Goal: Transaction & Acquisition: Purchase product/service

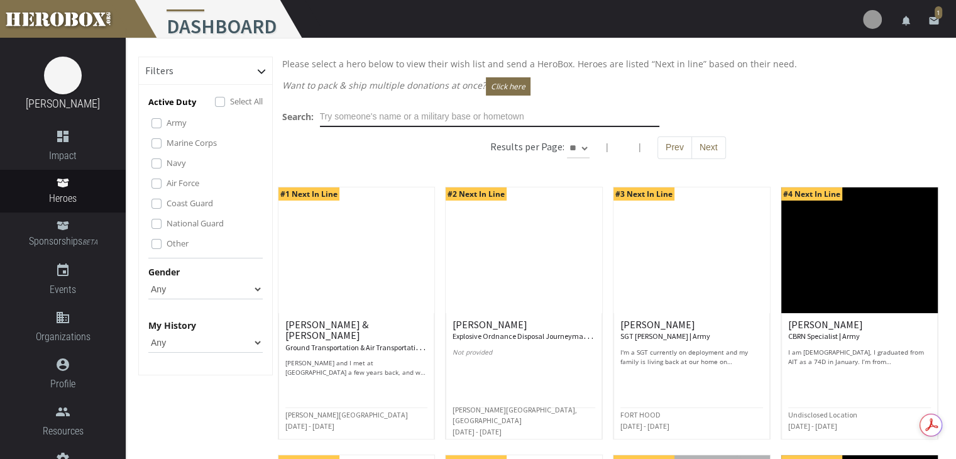
click at [383, 121] on input "text" at bounding box center [489, 117] width 339 height 20
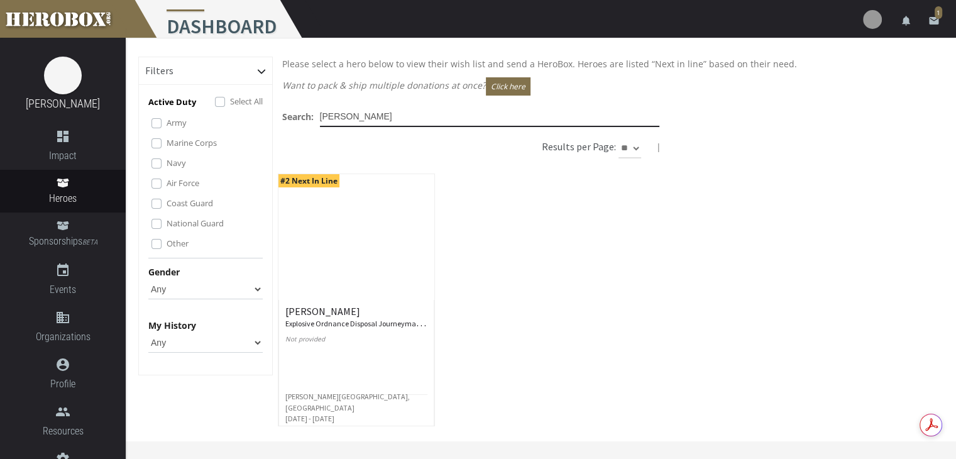
type input "[PERSON_NAME]"
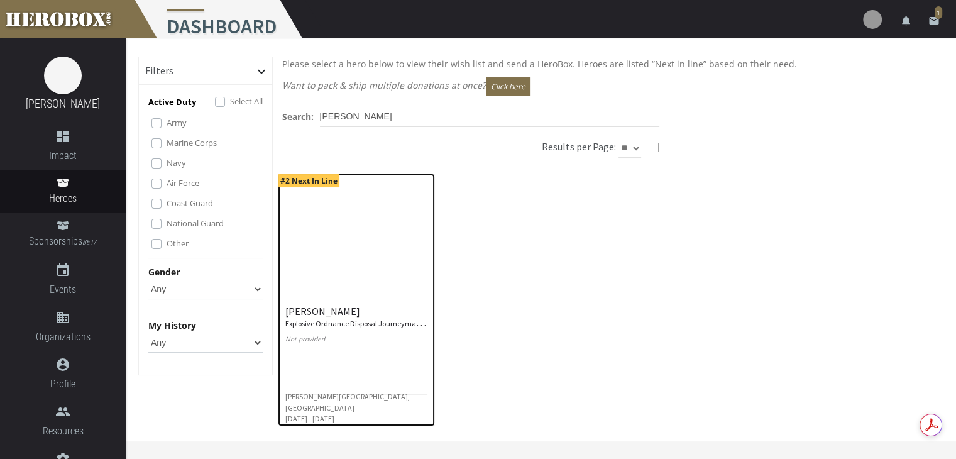
click at [294, 182] on span "#2 Next In Line" at bounding box center [308, 180] width 61 height 13
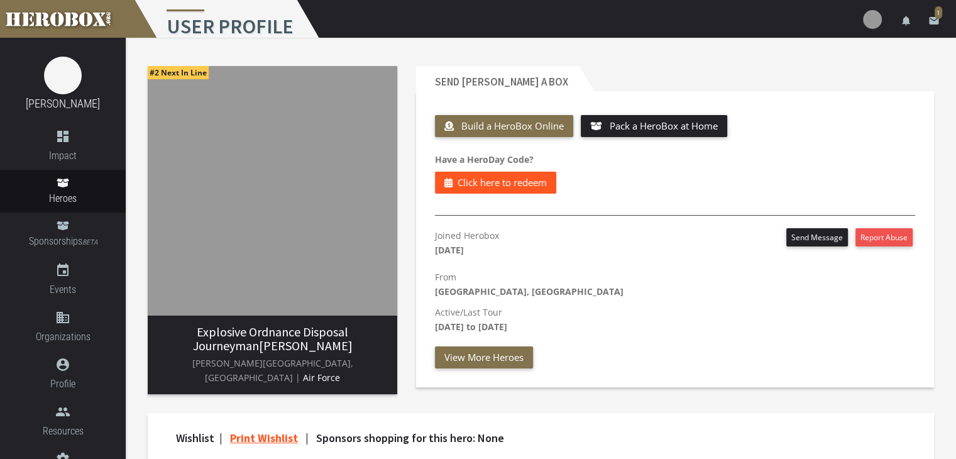
click at [508, 185] on span "Click here to redeem" at bounding box center [501, 183] width 89 height 16
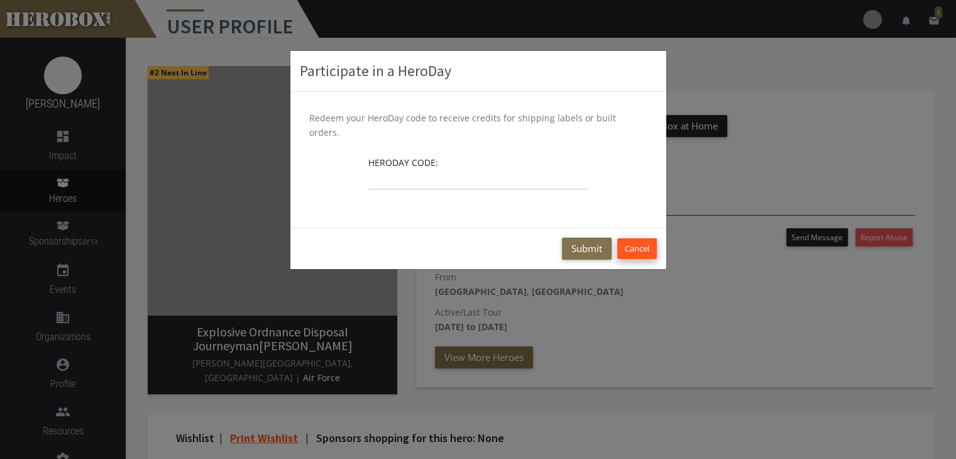
click at [653, 238] on button "Cancel" at bounding box center [637, 248] width 40 height 21
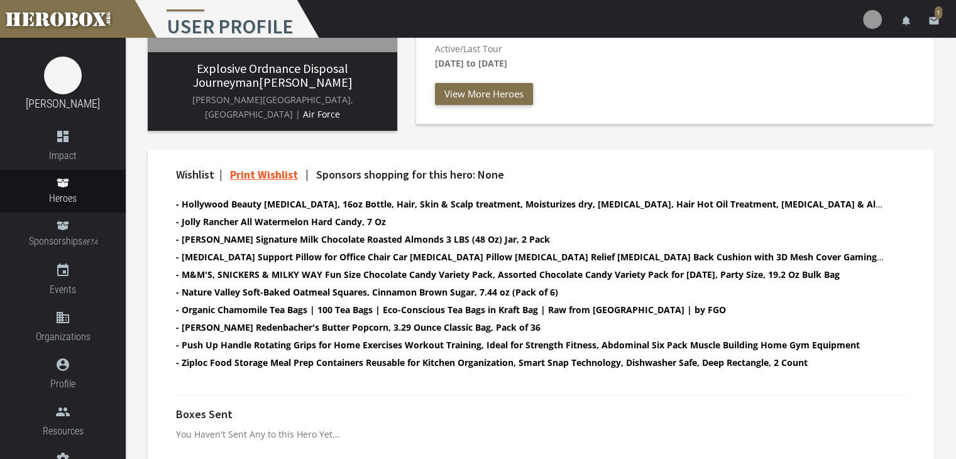
scroll to position [204, 0]
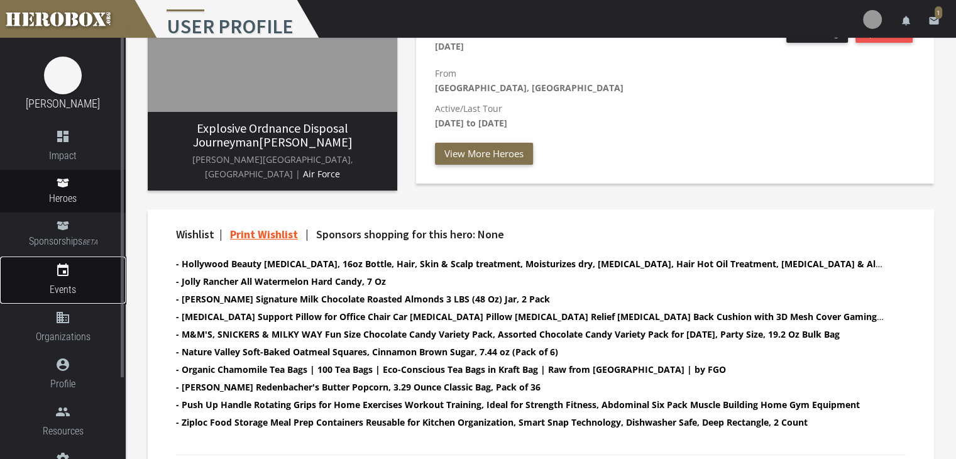
click at [62, 272] on icon "event" at bounding box center [63, 270] width 126 height 15
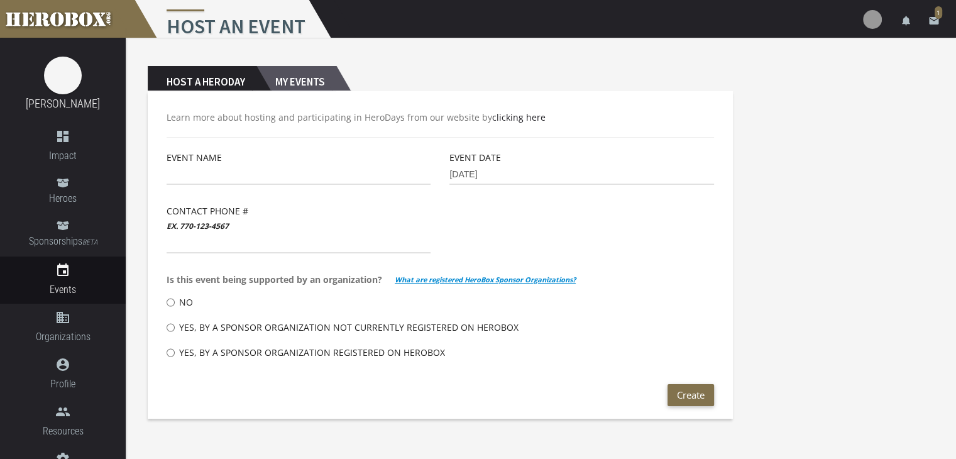
click at [281, 78] on h2 "My Events" at bounding box center [296, 78] width 80 height 25
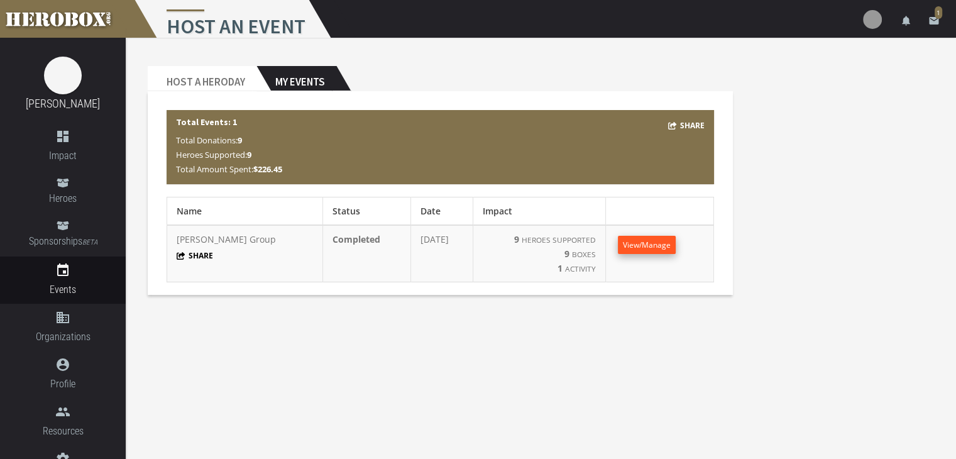
click at [653, 242] on span "View/Manage" at bounding box center [647, 244] width 48 height 11
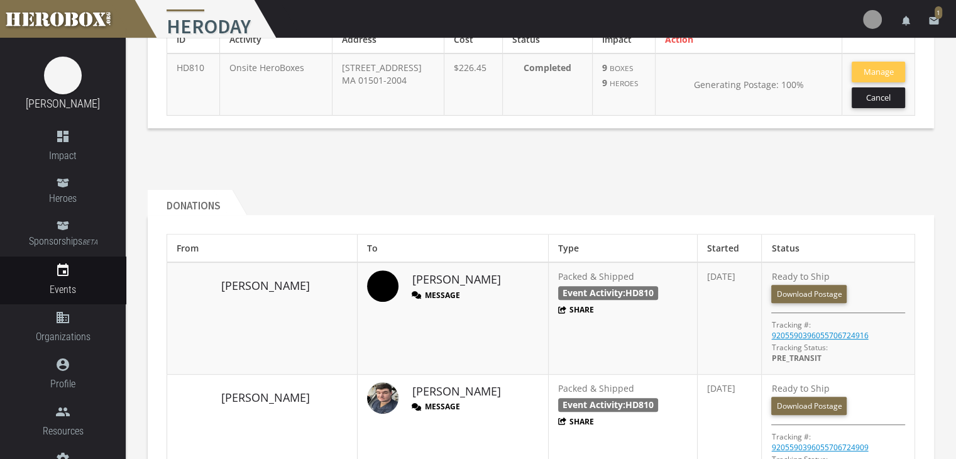
scroll to position [440, 0]
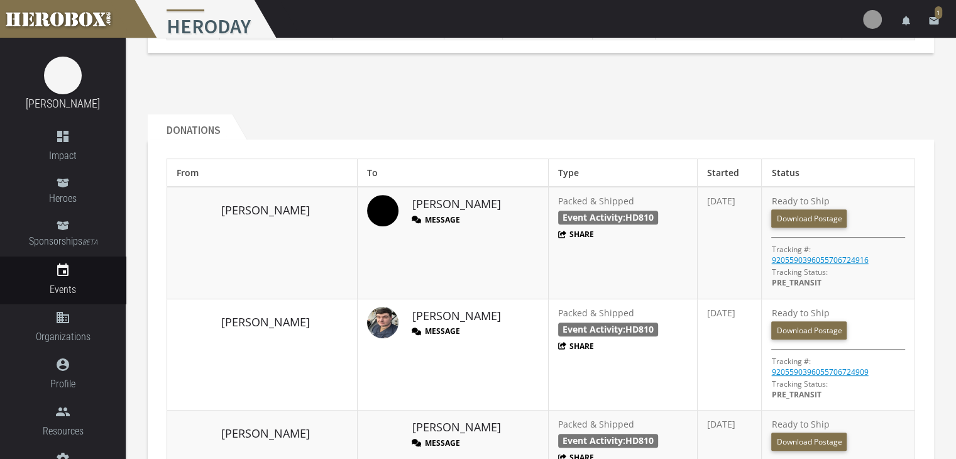
click at [411, 330] on button "Message" at bounding box center [435, 330] width 48 height 11
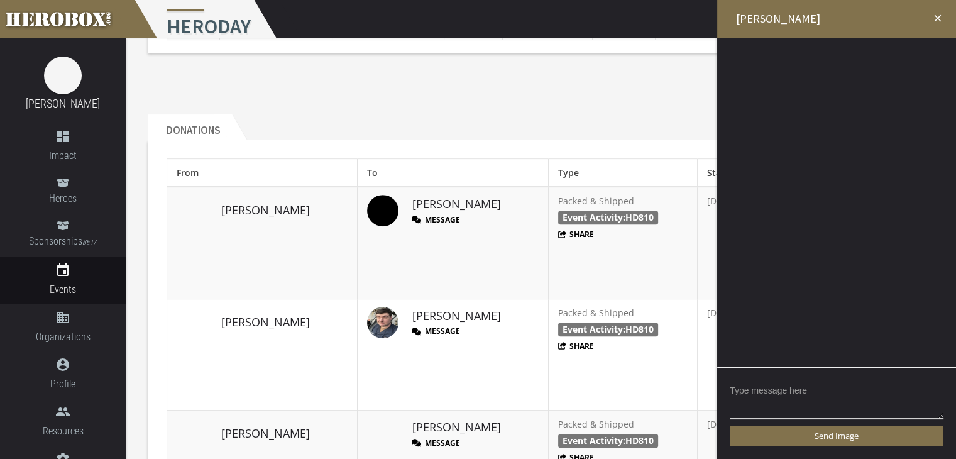
click at [572, 124] on header "Donations" at bounding box center [541, 126] width 786 height 25
click at [940, 23] on icon "close" at bounding box center [937, 18] width 11 height 11
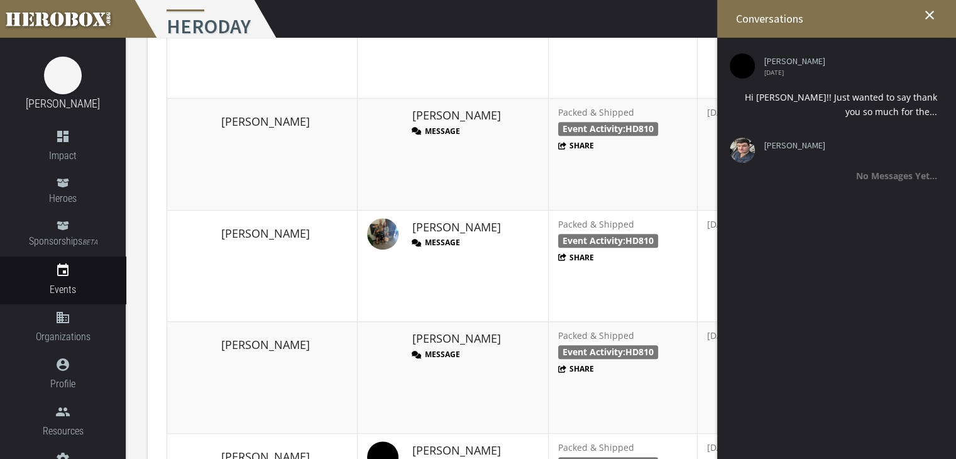
scroll to position [754, 0]
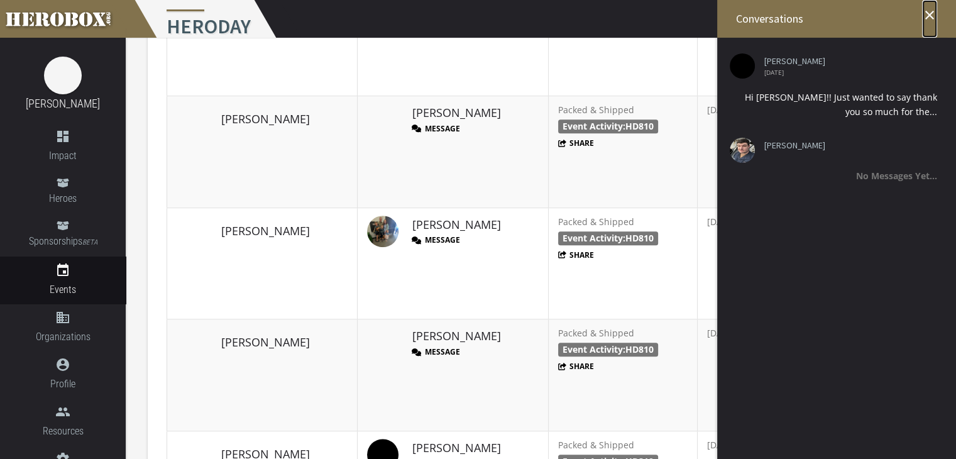
click at [934, 12] on icon "close" at bounding box center [929, 15] width 15 height 15
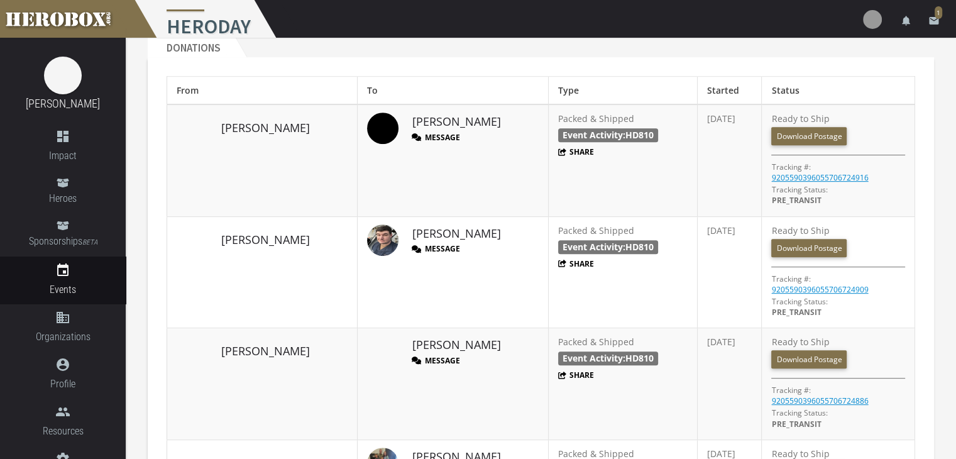
scroll to position [500, 0]
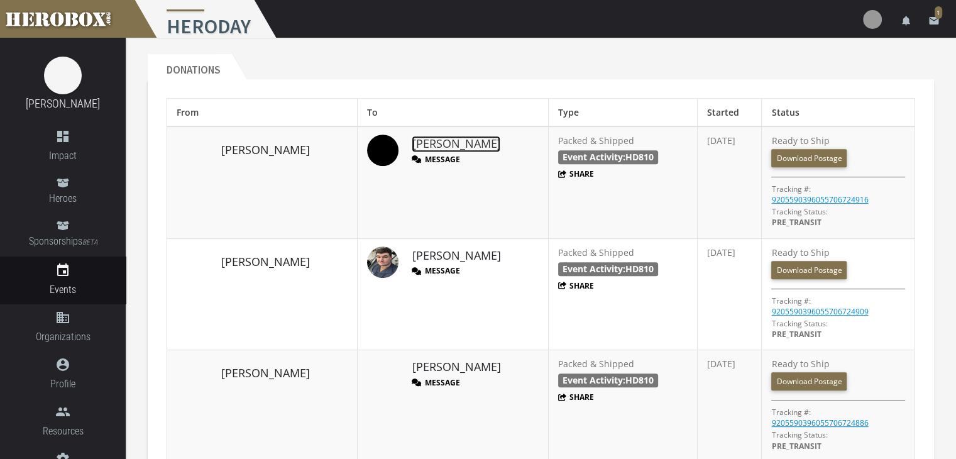
click at [411, 141] on link "[PERSON_NAME]" at bounding box center [455, 144] width 89 height 16
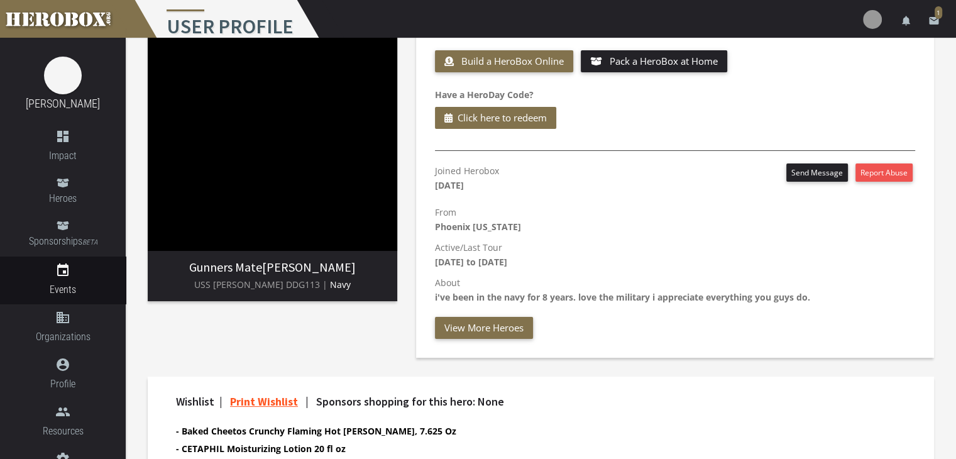
scroll to position [126, 0]
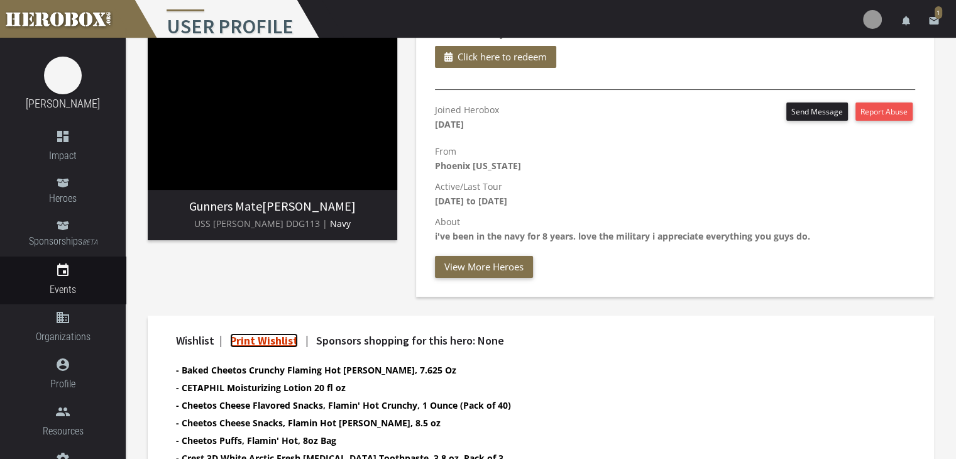
click at [281, 337] on link "Print Wishlist" at bounding box center [264, 340] width 68 height 14
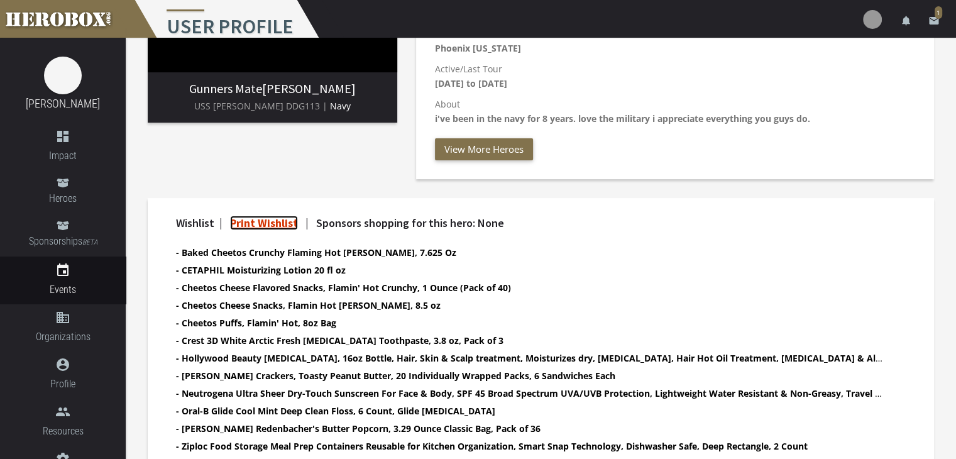
scroll to position [142, 0]
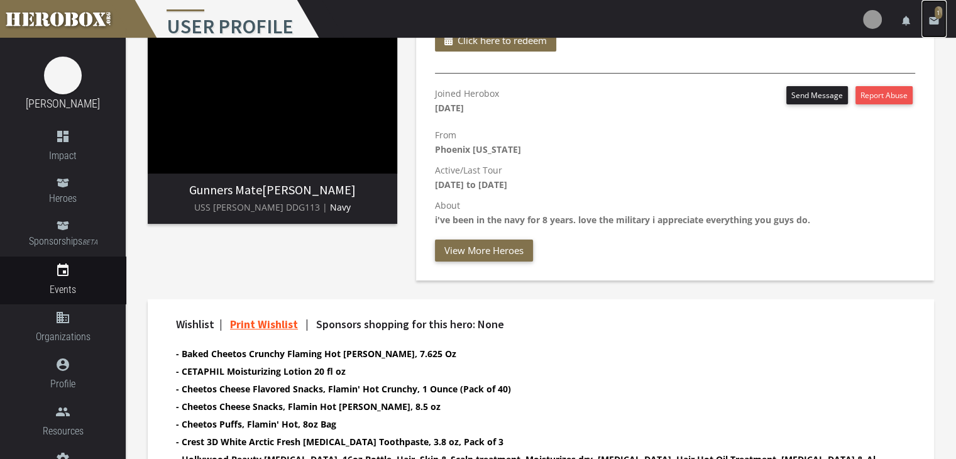
click at [937, 18] on span "1" at bounding box center [938, 12] width 8 height 13
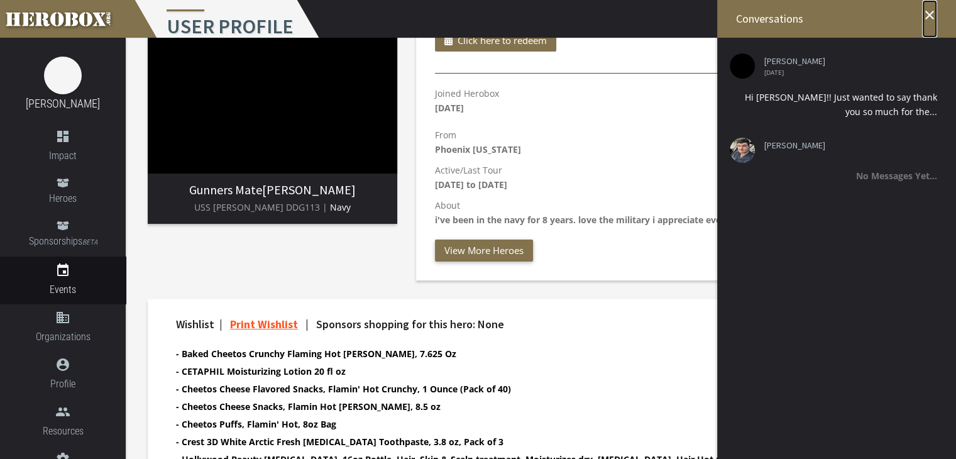
click at [927, 13] on icon "close" at bounding box center [929, 15] width 15 height 15
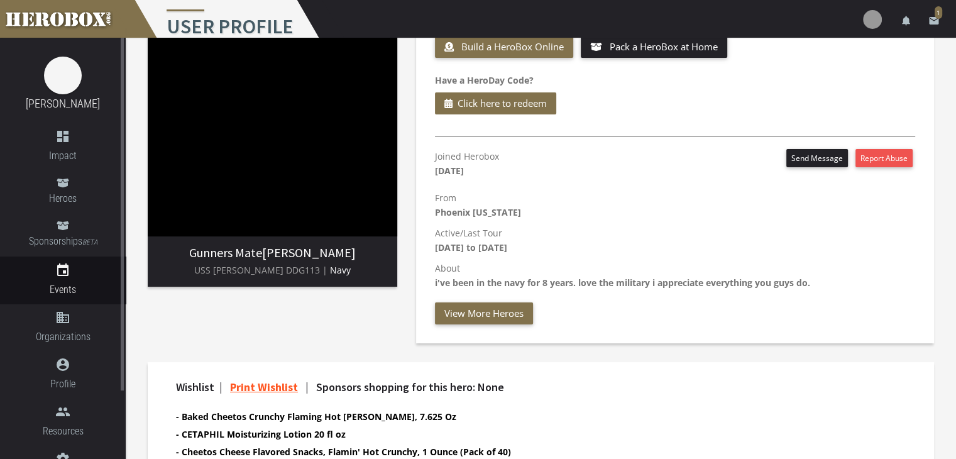
scroll to position [63, 0]
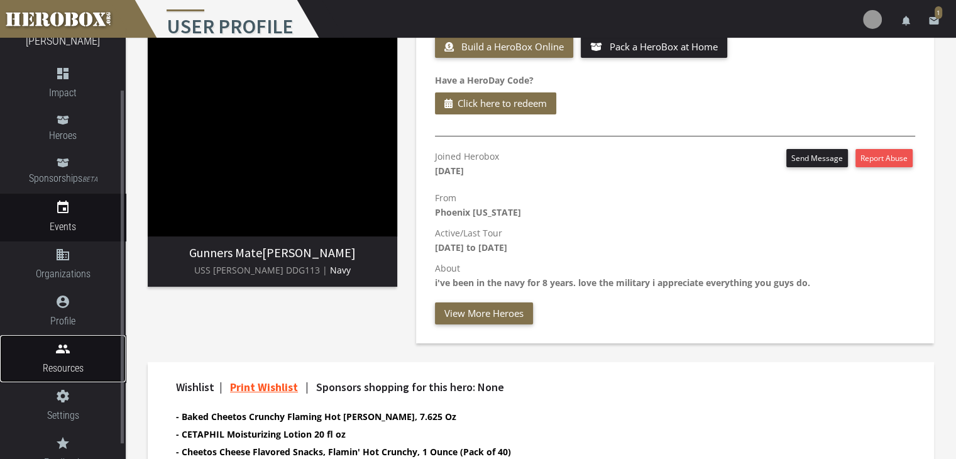
click at [82, 352] on icon "people" at bounding box center [63, 348] width 126 height 15
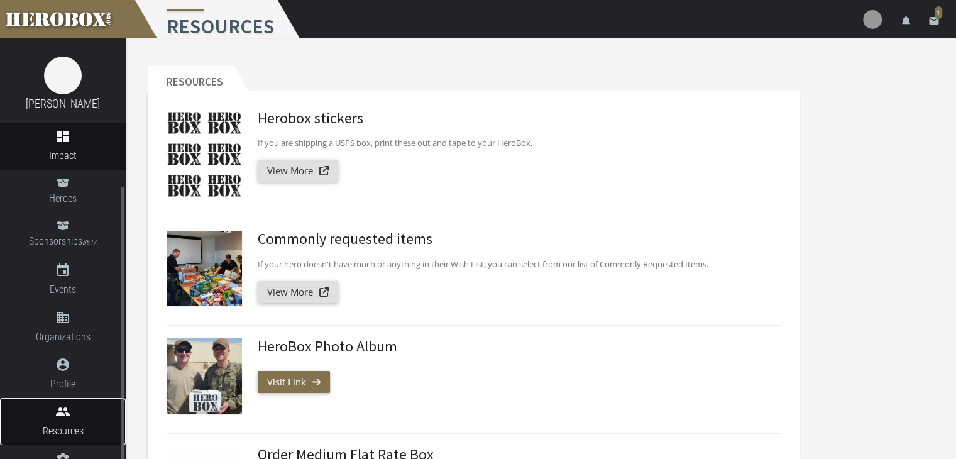
scroll to position [80, 0]
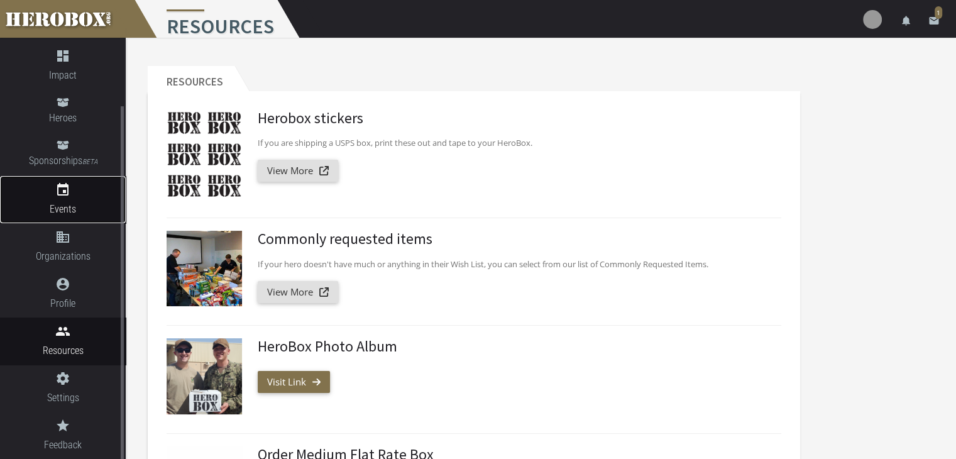
click at [69, 193] on icon "event" at bounding box center [63, 189] width 126 height 15
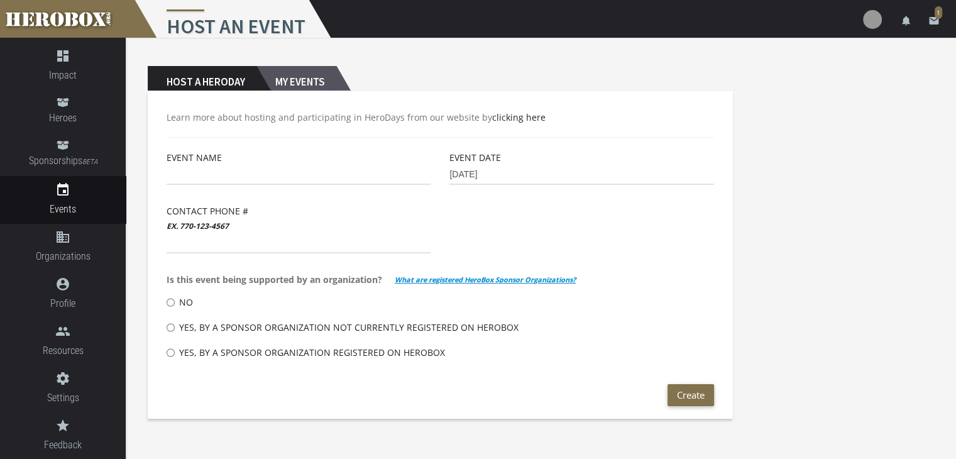
click at [318, 74] on h2 "My Events" at bounding box center [296, 78] width 80 height 25
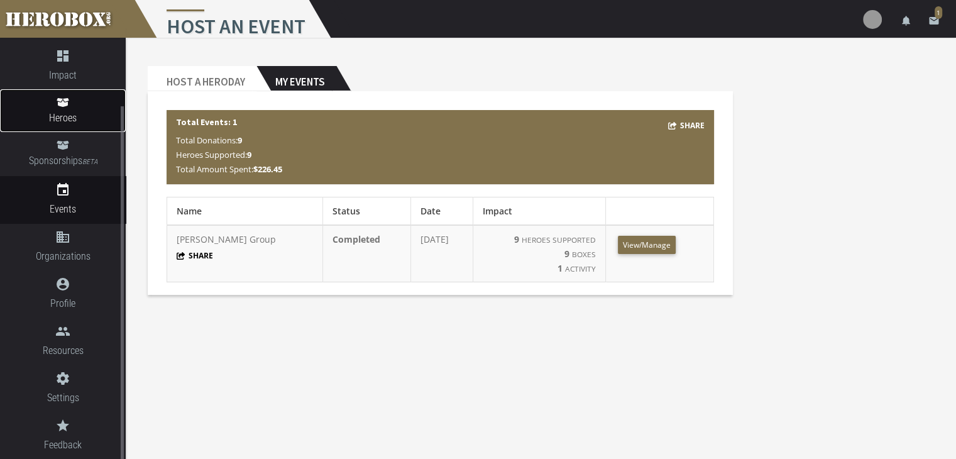
click at [78, 108] on link "Heroes" at bounding box center [63, 110] width 126 height 43
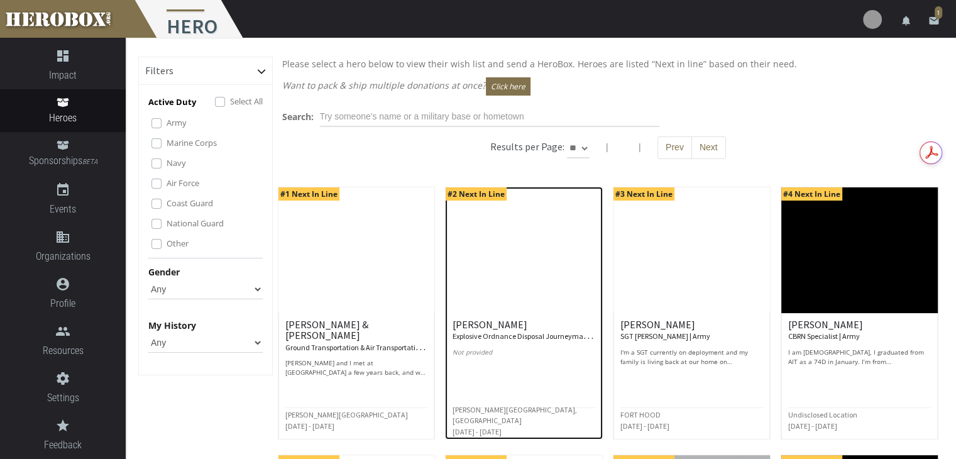
click at [508, 330] on small "Explosive Ordnance Disposal Journeyman | Air Force" at bounding box center [535, 335] width 167 height 13
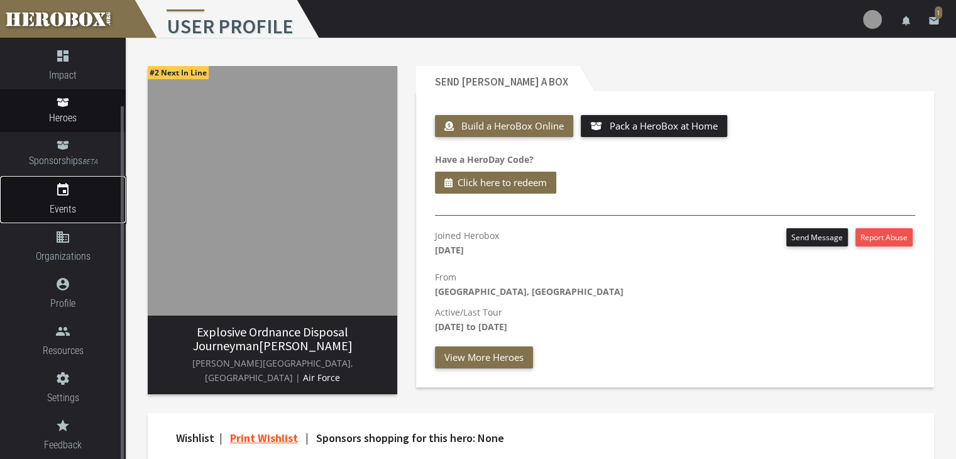
click at [77, 199] on link "event Events" at bounding box center [63, 199] width 126 height 47
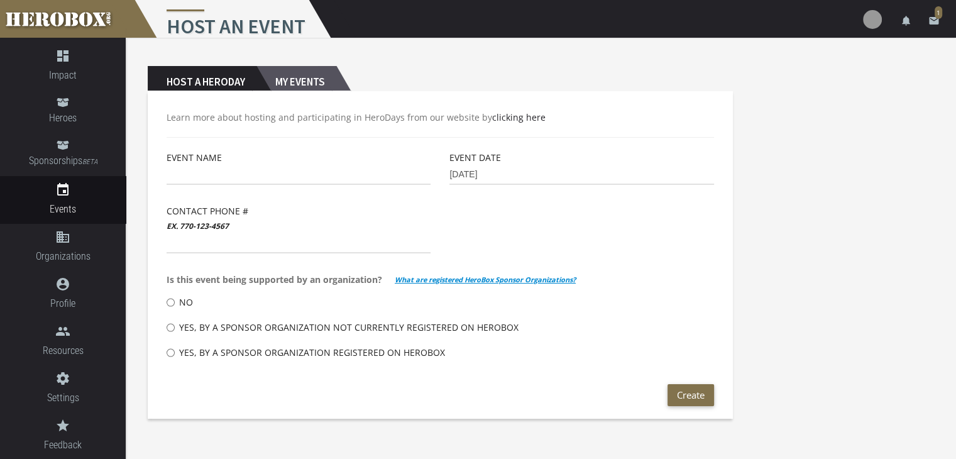
click at [308, 85] on h2 "My Events" at bounding box center [296, 78] width 80 height 25
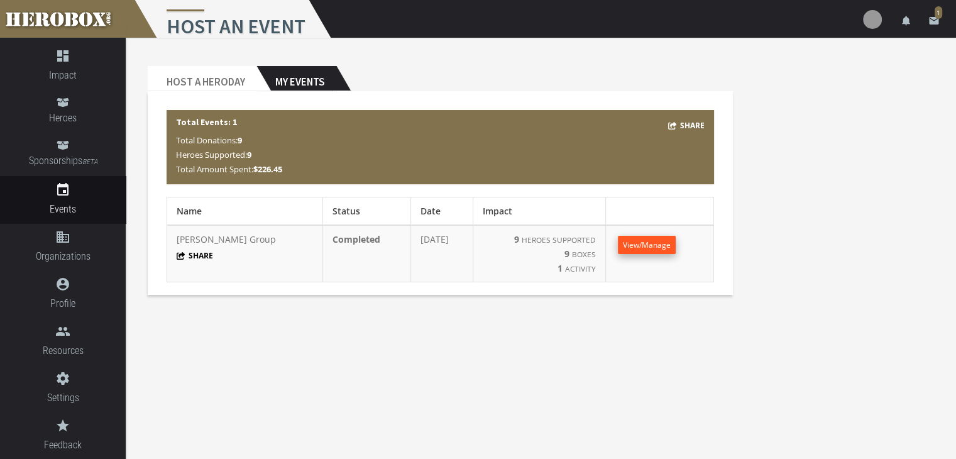
click at [634, 245] on span "View/Manage" at bounding box center [647, 244] width 48 height 11
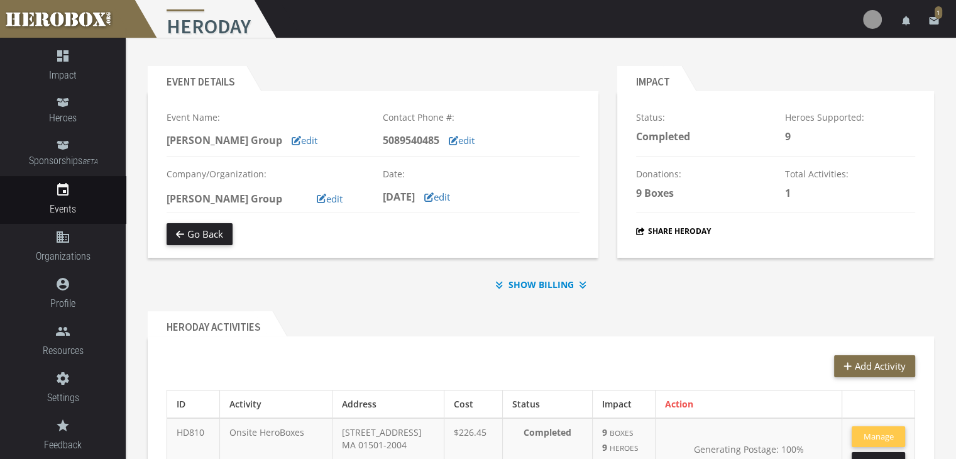
scroll to position [63, 0]
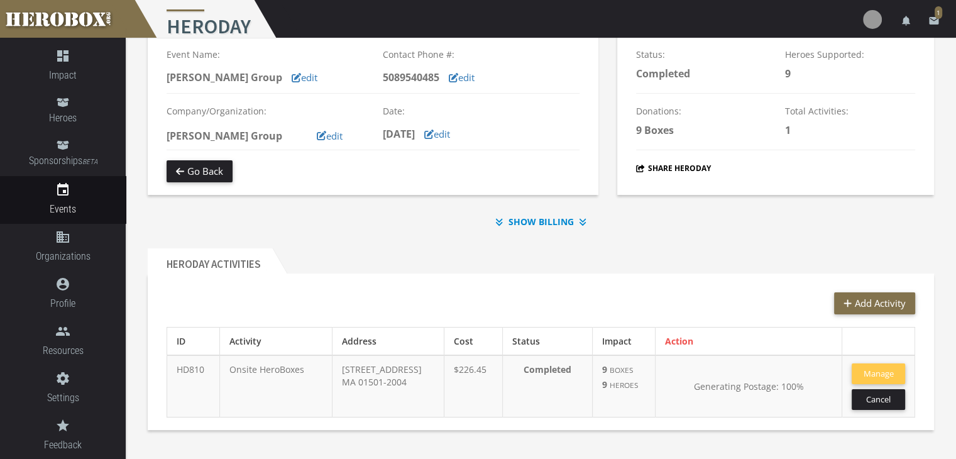
drag, startPoint x: 210, startPoint y: 371, endPoint x: 176, endPoint y: 372, distance: 34.6
click at [176, 372] on td "HD810" at bounding box center [193, 386] width 53 height 62
copy td "HD810"
click at [59, 110] on span "Heroes" at bounding box center [63, 118] width 126 height 16
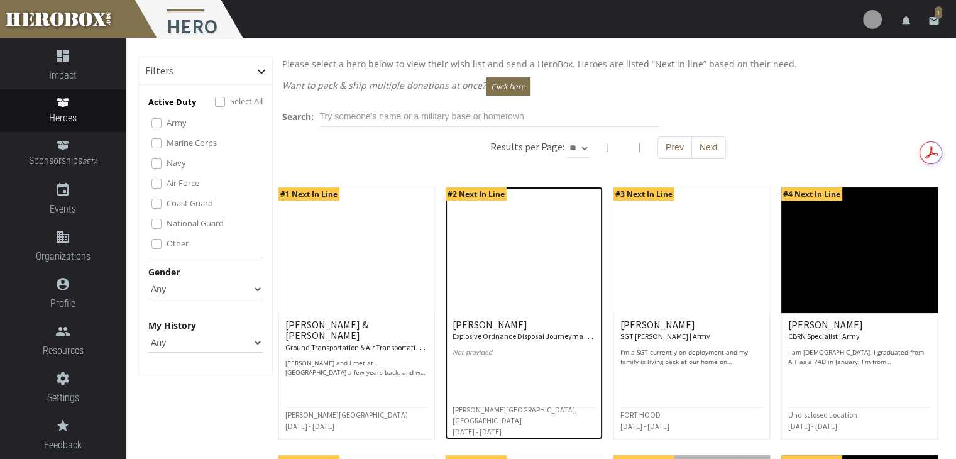
click at [515, 217] on img at bounding box center [523, 250] width 156 height 126
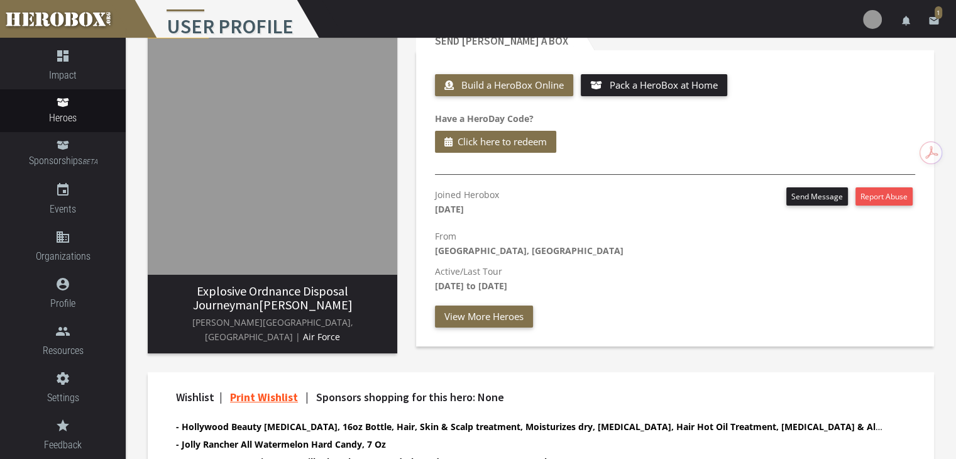
scroll to position [63, 0]
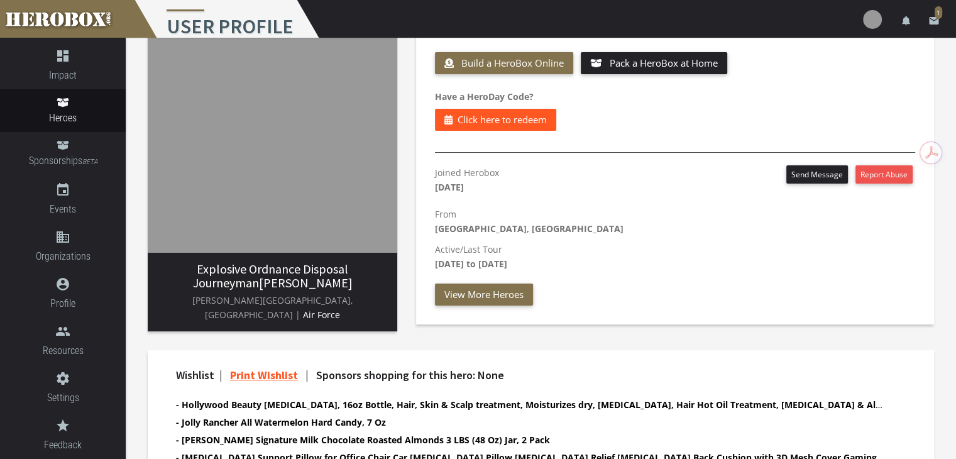
click at [521, 119] on span "Click here to redeem" at bounding box center [501, 120] width 89 height 16
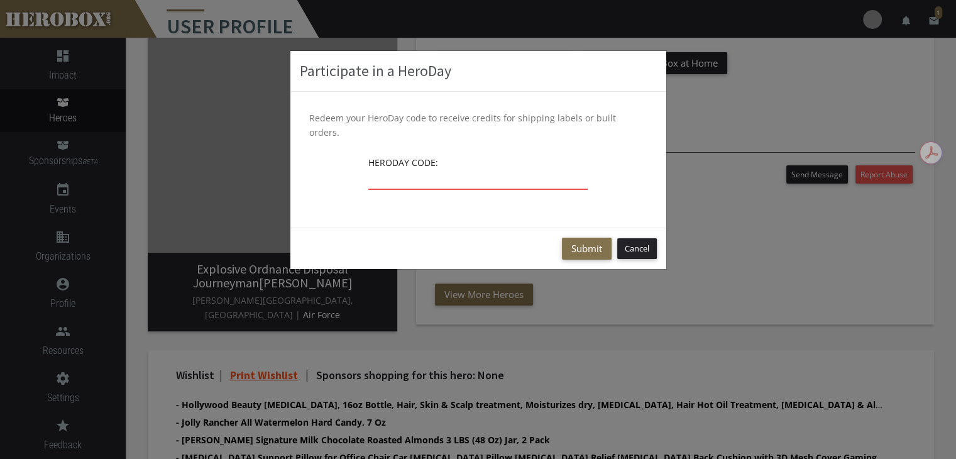
click at [548, 170] on input "text" at bounding box center [477, 180] width 219 height 20
paste input "HD810"
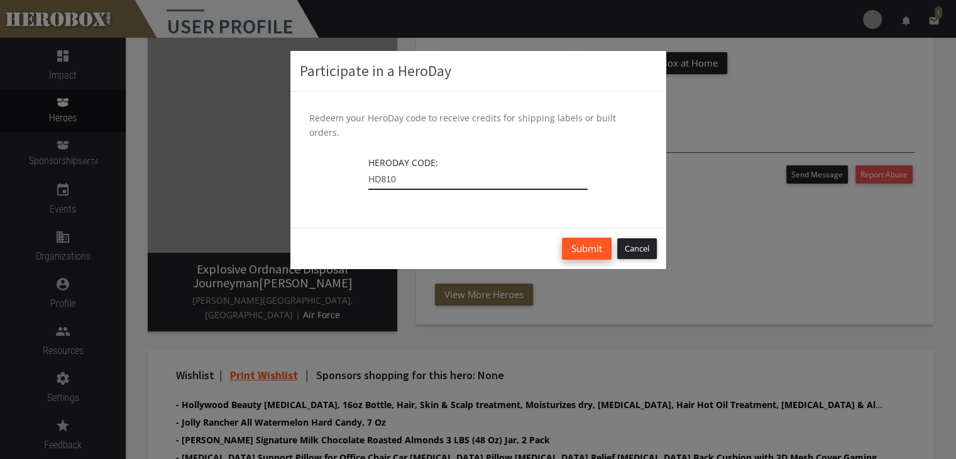
type input "HD810"
click at [579, 237] on button "Submit" at bounding box center [587, 248] width 50 height 22
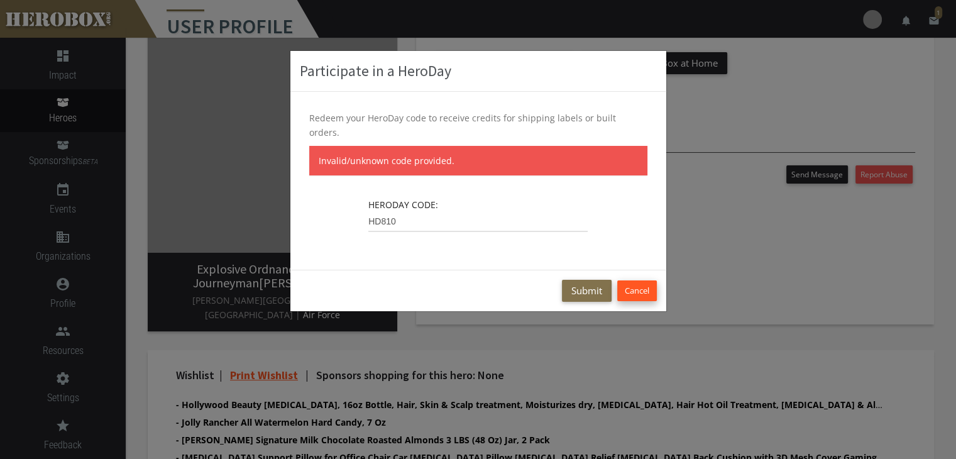
click at [629, 280] on button "Cancel" at bounding box center [637, 290] width 40 height 21
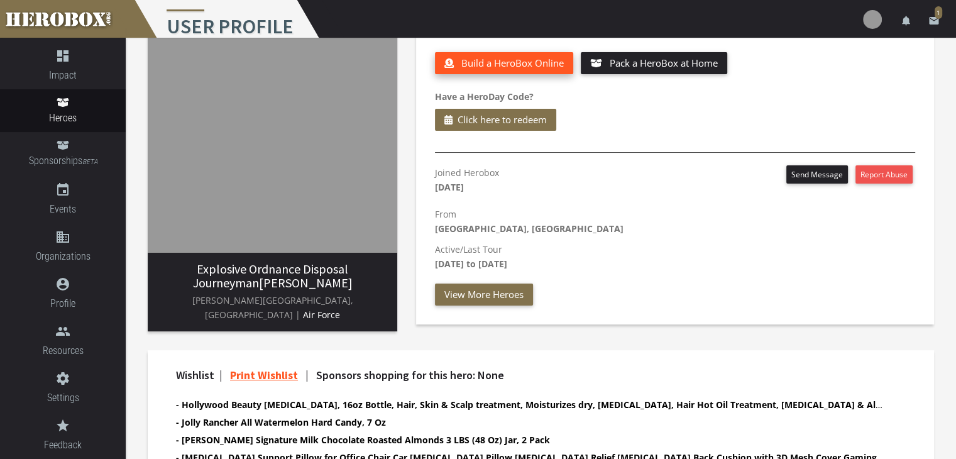
click at [498, 58] on span "Build a HeroBox Online" at bounding box center [512, 63] width 102 height 13
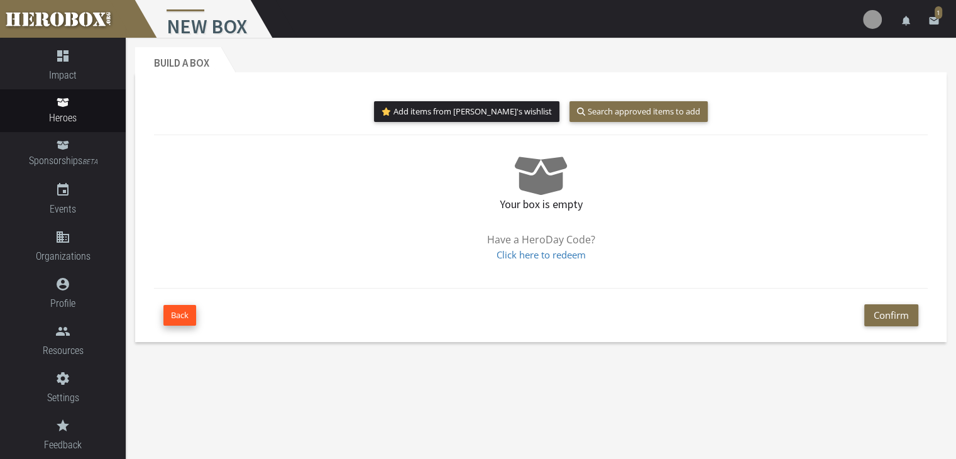
click at [178, 312] on button "Back" at bounding box center [179, 315] width 33 height 21
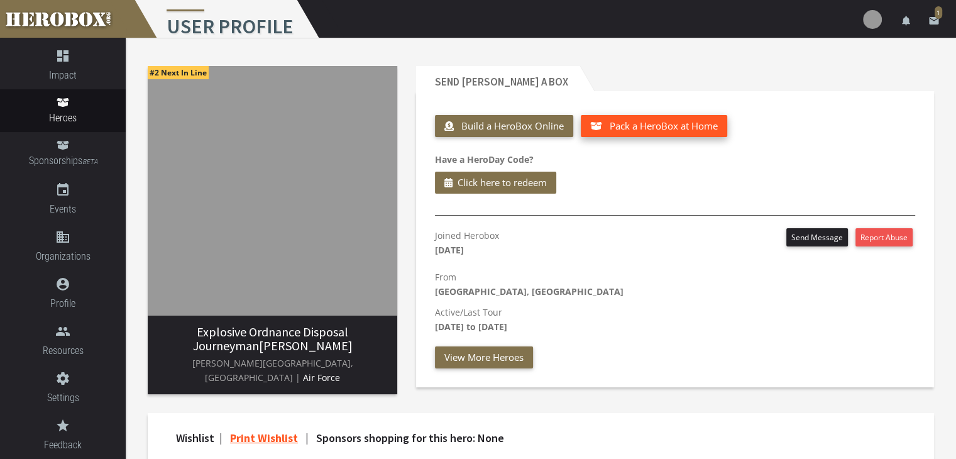
click at [637, 116] on button "Pack a HeroBox at Home" at bounding box center [653, 126] width 146 height 22
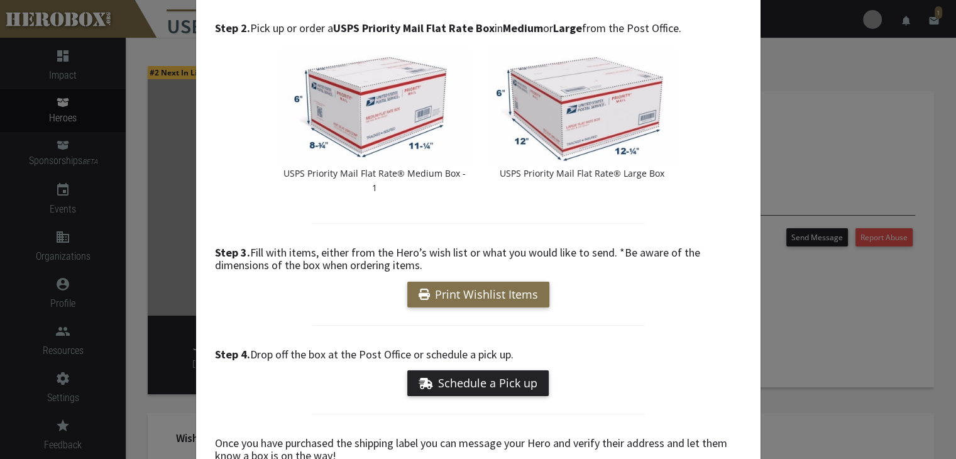
scroll to position [137, 0]
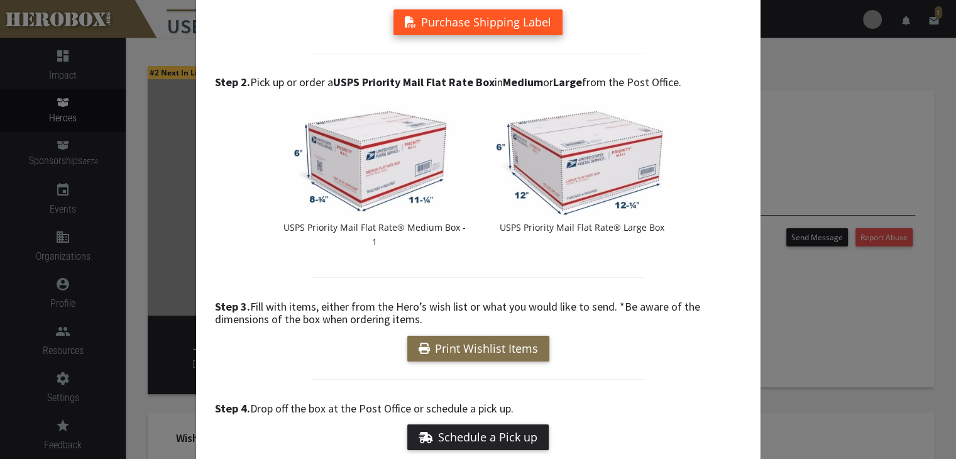
click at [458, 25] on button "Purchase Shipping Label" at bounding box center [477, 22] width 169 height 26
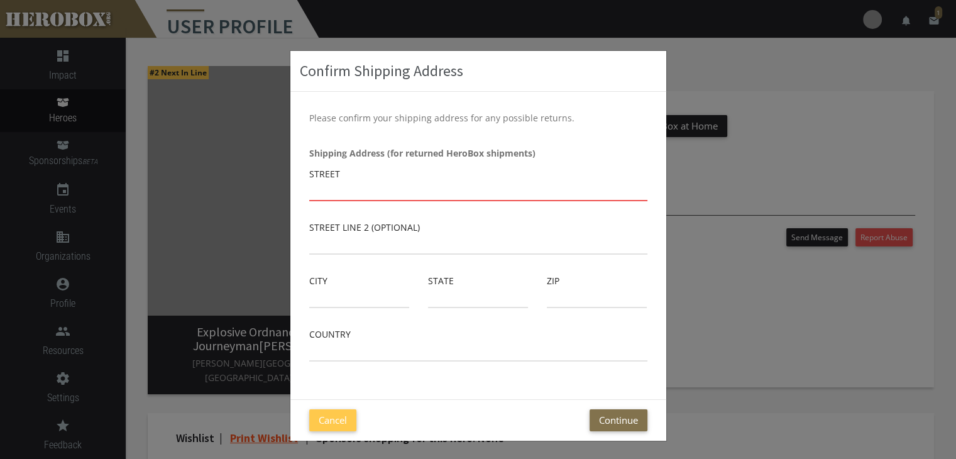
click at [356, 188] on input "text" at bounding box center [478, 191] width 338 height 20
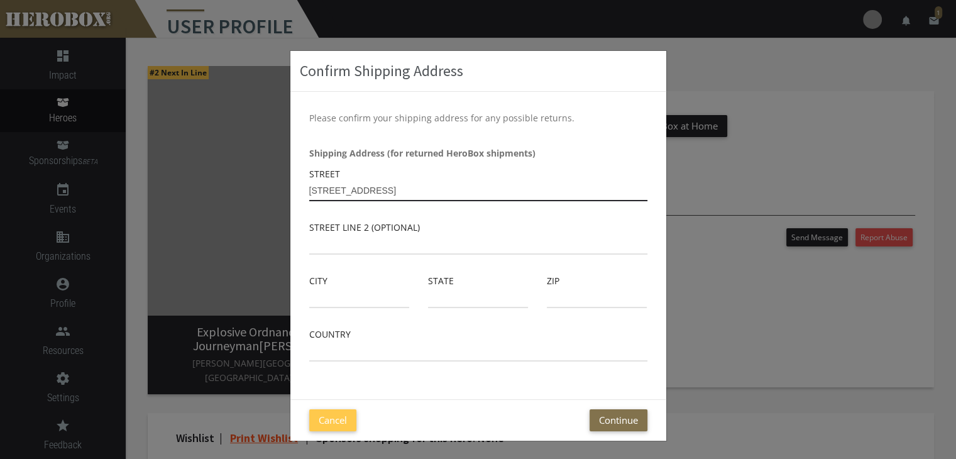
type input "[STREET_ADDRESS]"
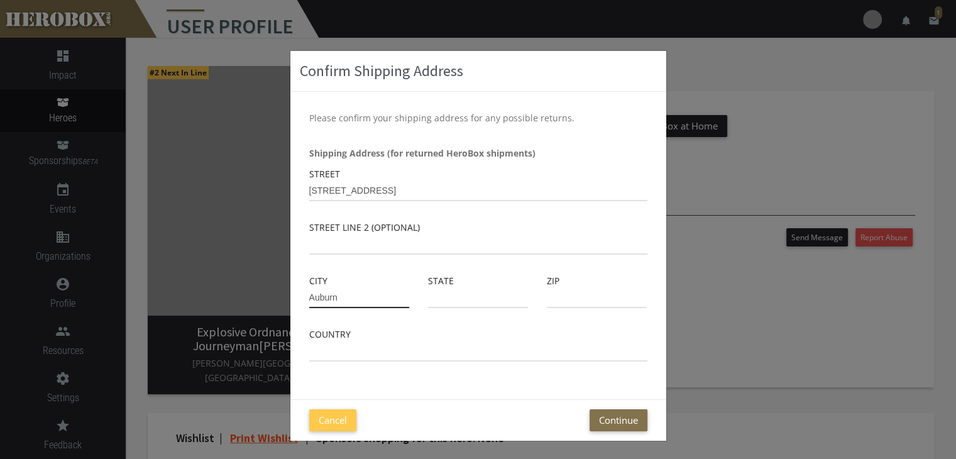
type input "Auburn"
type input "ma"
type input "01501"
click at [623, 425] on button "Continue" at bounding box center [618, 420] width 58 height 22
click at [482, 332] on div "Country" at bounding box center [478, 344] width 338 height 35
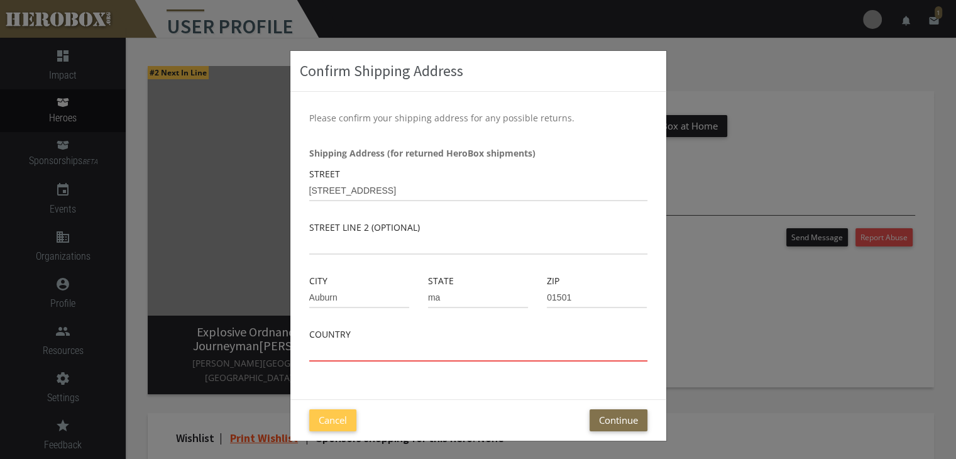
drag, startPoint x: 402, startPoint y: 353, endPoint x: 366, endPoint y: 357, distance: 36.0
click at [402, 353] on input "text" at bounding box center [478, 351] width 338 height 20
type input "[GEOGRAPHIC_DATA]"
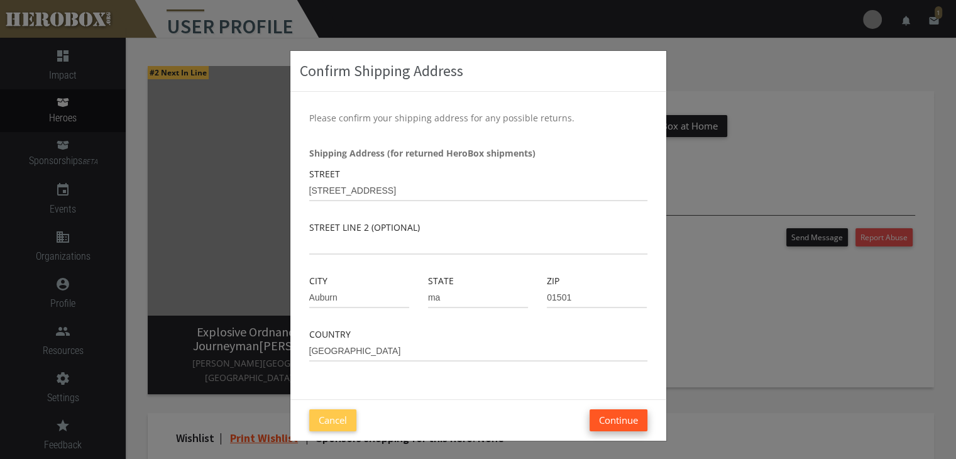
click at [605, 428] on button "Continue" at bounding box center [618, 420] width 58 height 22
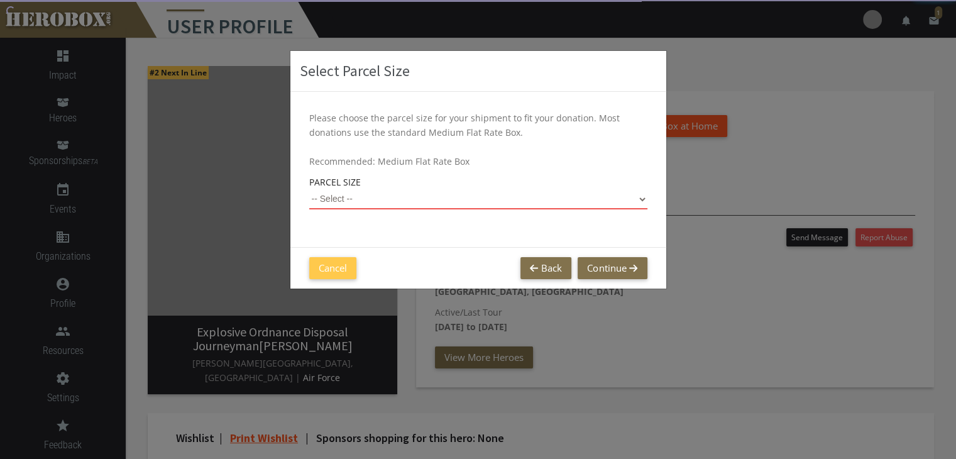
scroll to position [80, 0]
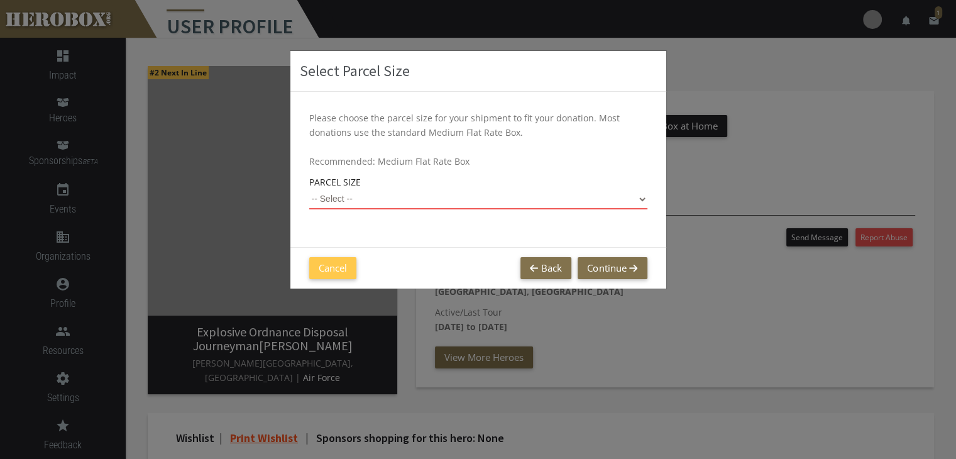
click at [342, 199] on select "-- Select -- Small Flat Rate Envelope (Est. $11.38) Medium Flat Rate Box (Est. …" at bounding box center [478, 199] width 338 height 20
click at [309, 189] on select "-- Select -- Small Flat Rate Envelope (Est. $11.38) Medium Flat Rate Box (Est. …" at bounding box center [478, 199] width 338 height 20
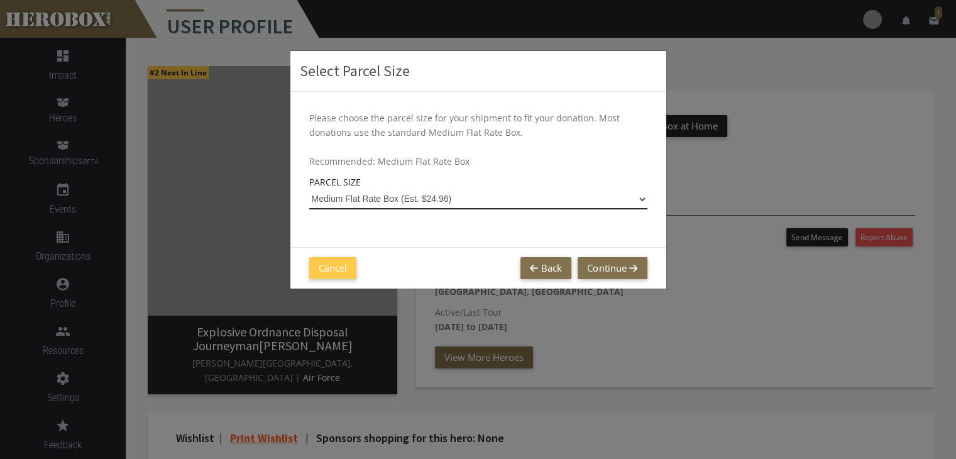
select select "Medium Flat Rate Box"
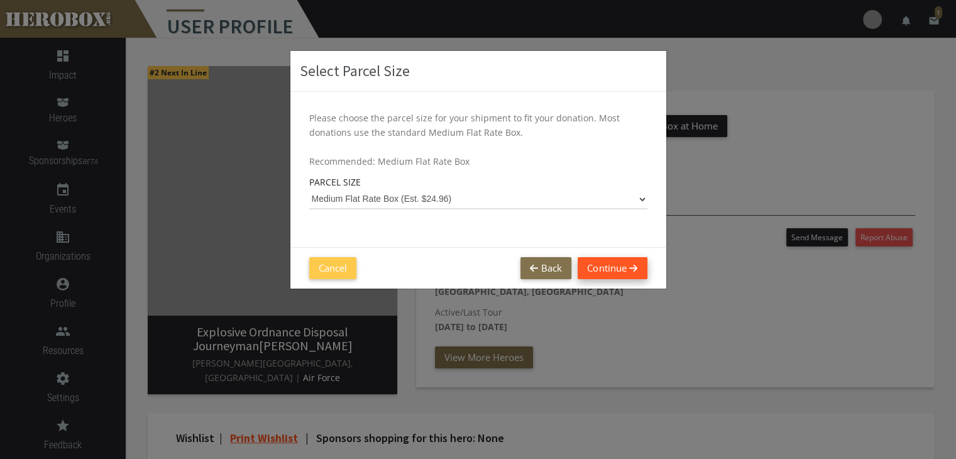
click at [594, 266] on button "Continue" at bounding box center [611, 268] width 69 height 22
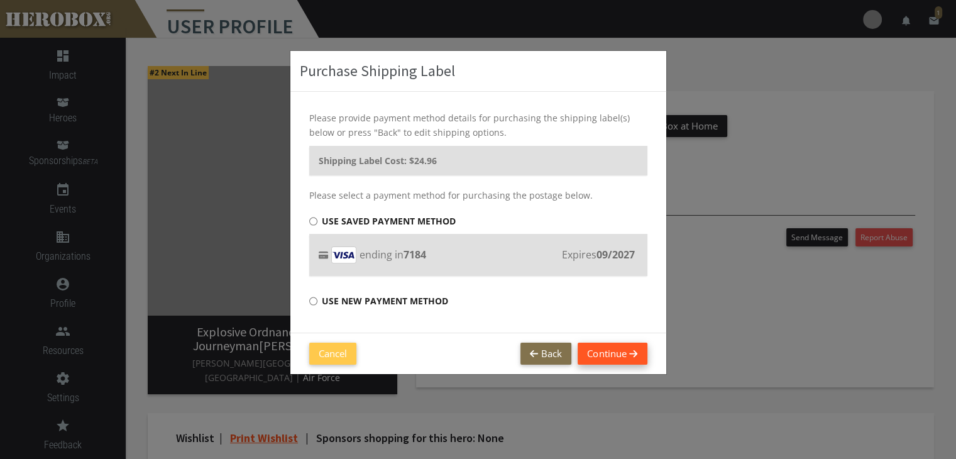
click at [632, 357] on button "Continue" at bounding box center [611, 353] width 69 height 22
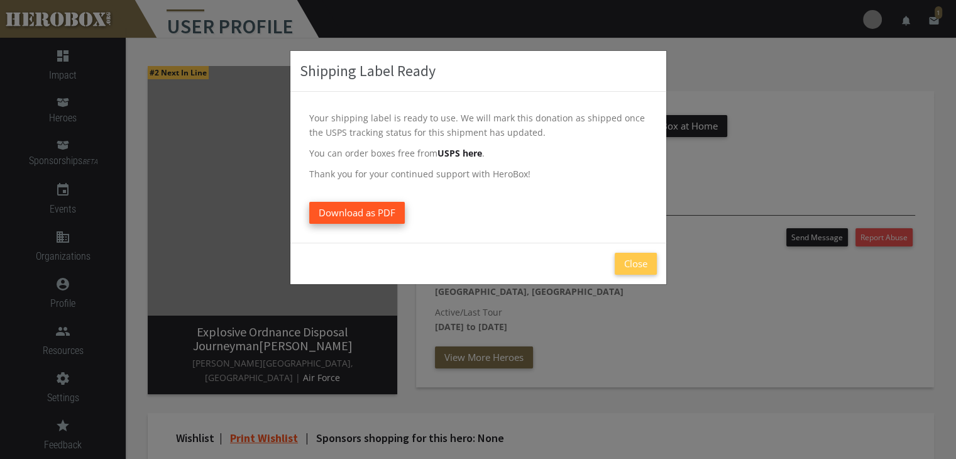
click at [373, 219] on link "Download as PDF" at bounding box center [356, 213] width 95 height 22
click at [641, 261] on button "Close" at bounding box center [635, 264] width 42 height 22
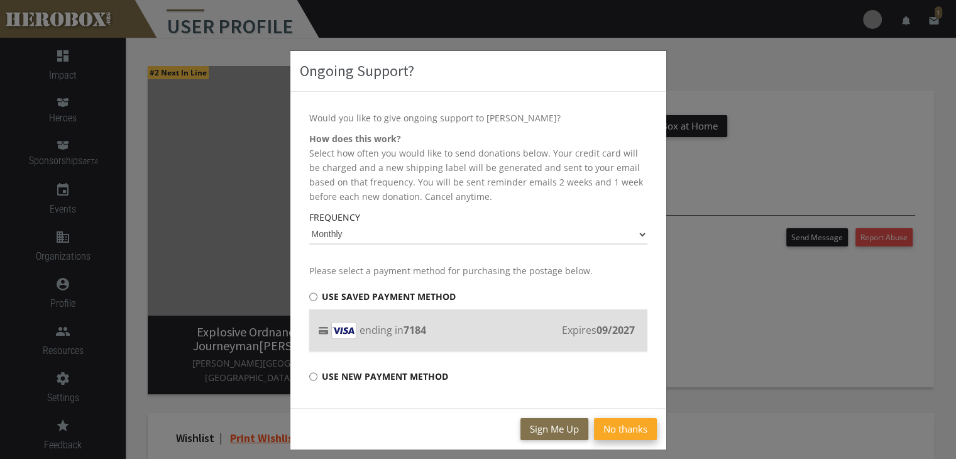
click at [616, 435] on button "No thanks" at bounding box center [625, 429] width 63 height 22
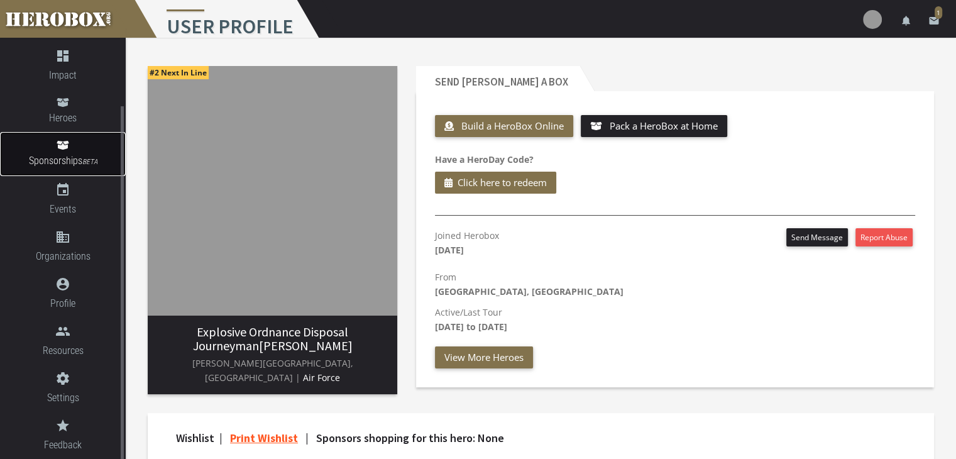
click at [75, 141] on link "Sponsorships BETA" at bounding box center [63, 154] width 126 height 44
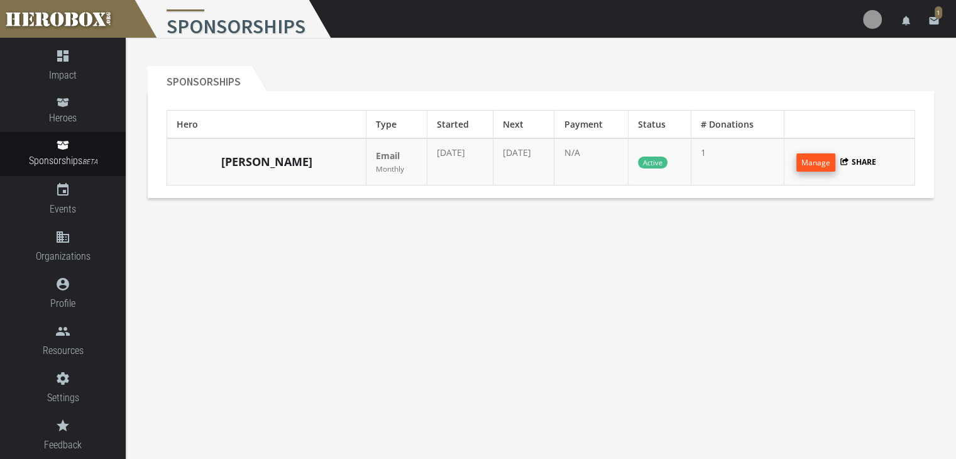
click at [807, 156] on button "Manage" at bounding box center [815, 162] width 39 height 18
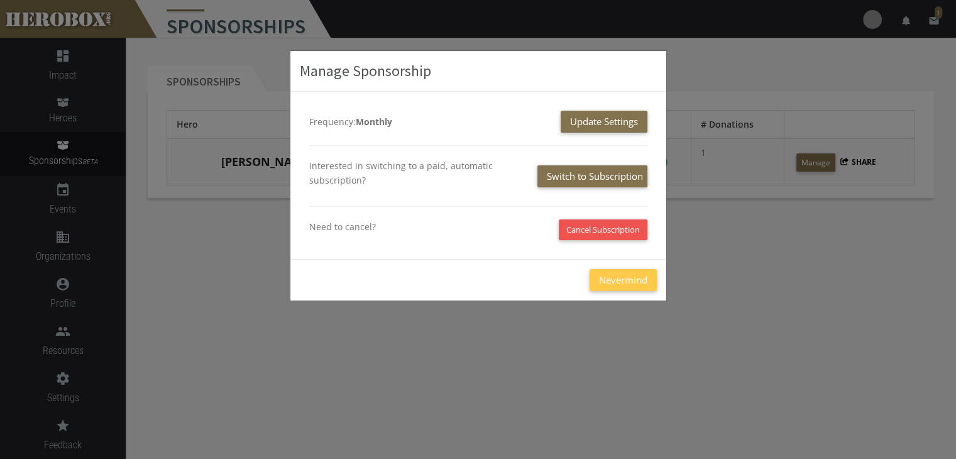
click at [749, 256] on div "Manage Sponsorship Frequency: Monthly Update Settings Interested in switching t…" at bounding box center [478, 229] width 956 height 459
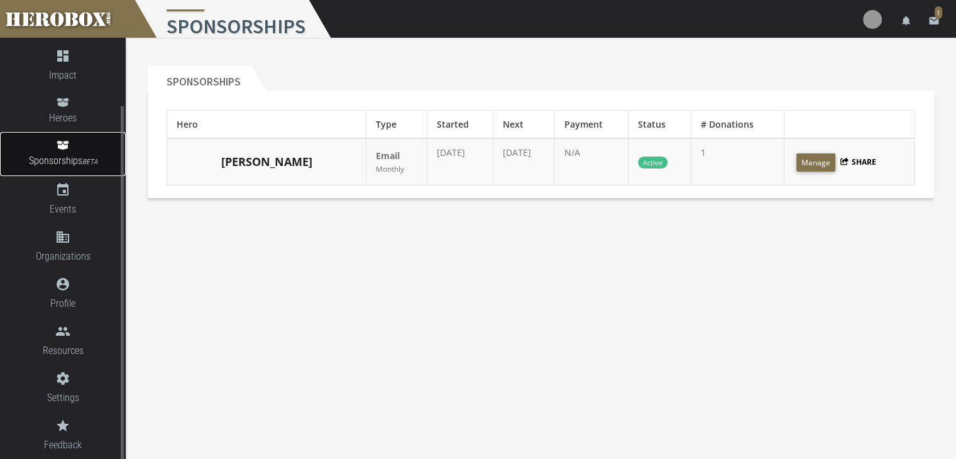
click at [62, 149] on icon at bounding box center [63, 145] width 12 height 9
click at [60, 114] on span "Heroes" at bounding box center [63, 118] width 126 height 16
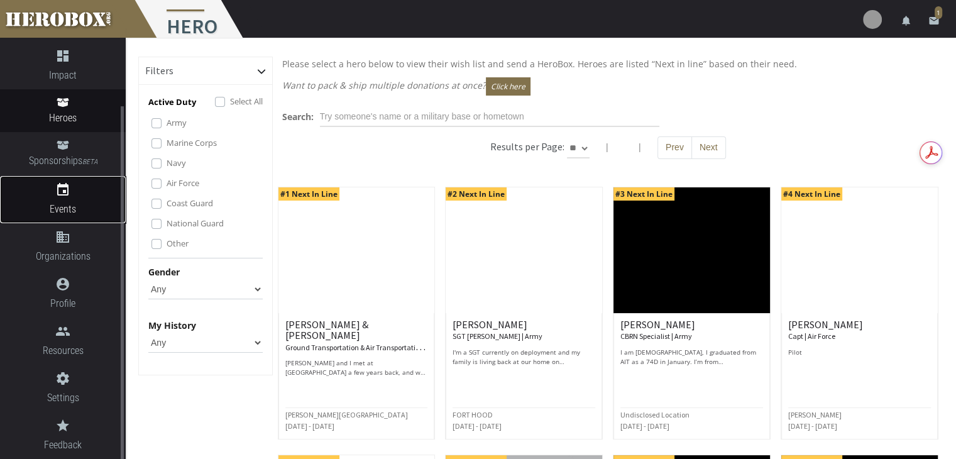
click at [65, 193] on icon "event" at bounding box center [63, 189] width 126 height 15
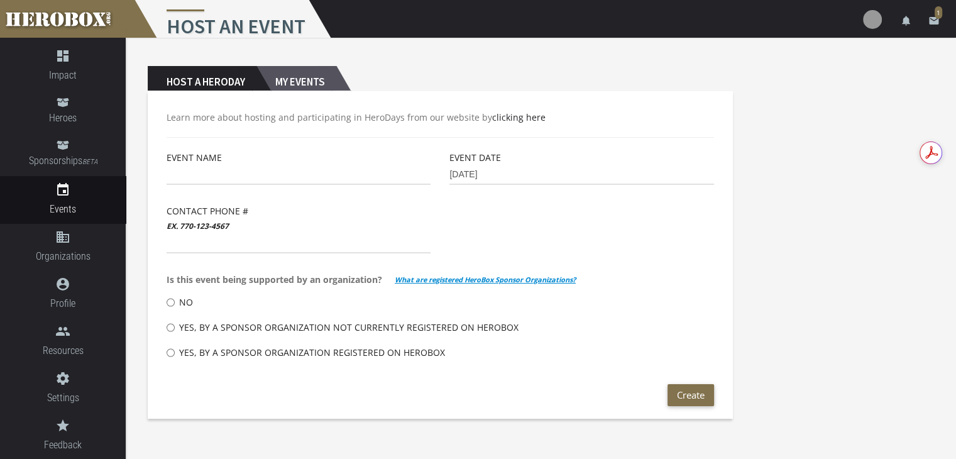
click at [312, 79] on h2 "My Events" at bounding box center [296, 78] width 80 height 25
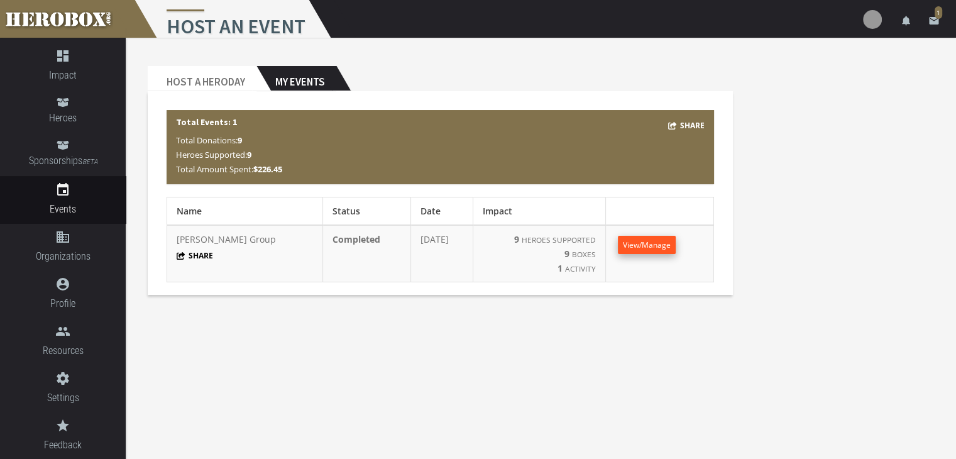
click at [631, 241] on span "View/Manage" at bounding box center [647, 244] width 48 height 11
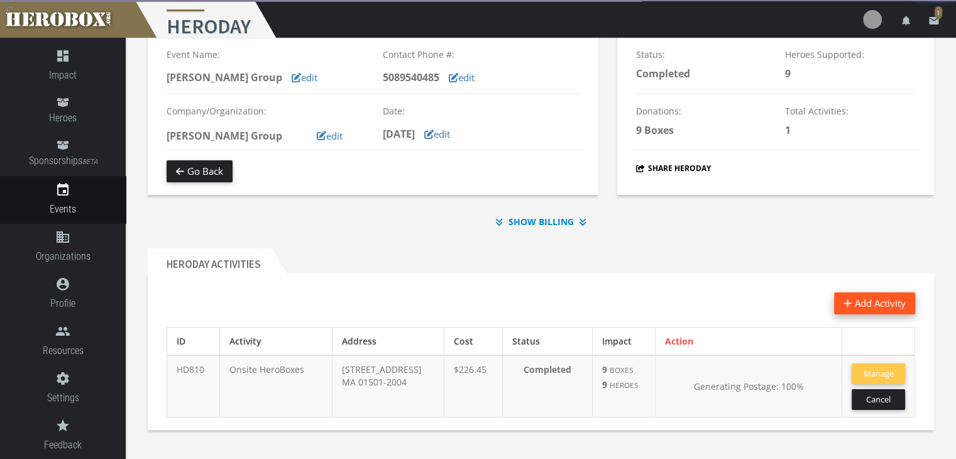
scroll to position [126, 0]
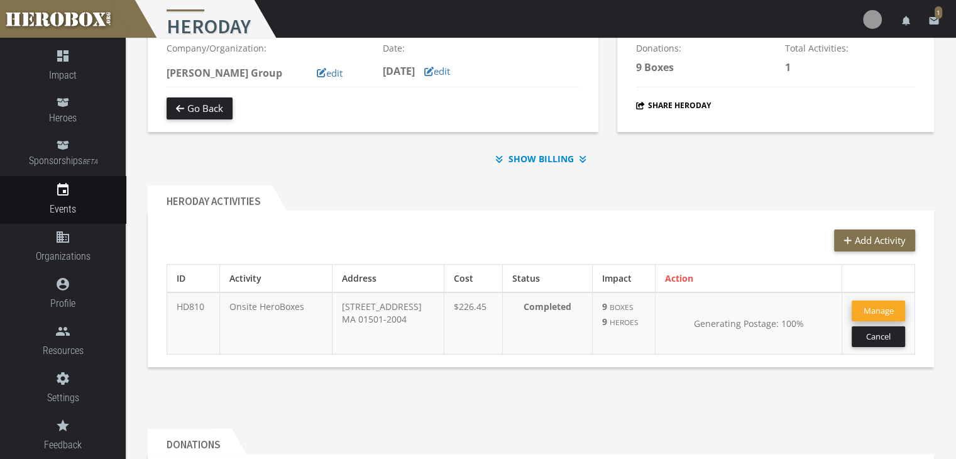
click at [887, 310] on button "Manage" at bounding box center [877, 310] width 53 height 21
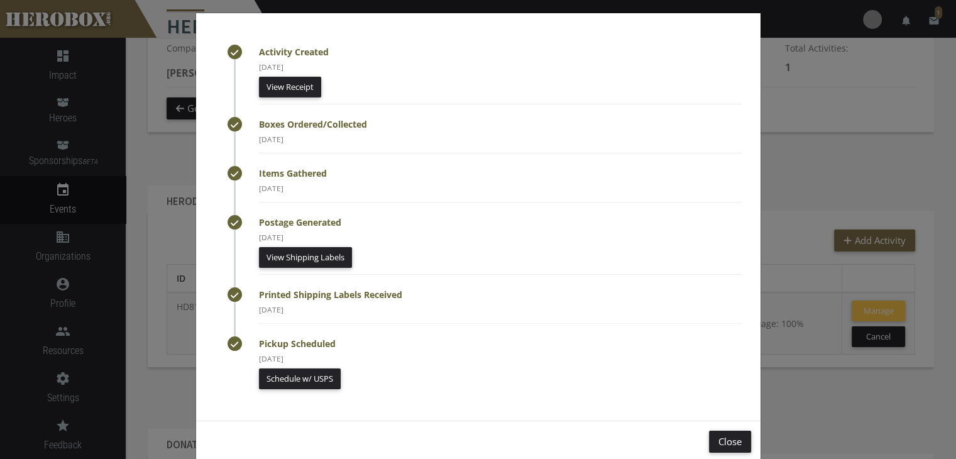
scroll to position [58, 0]
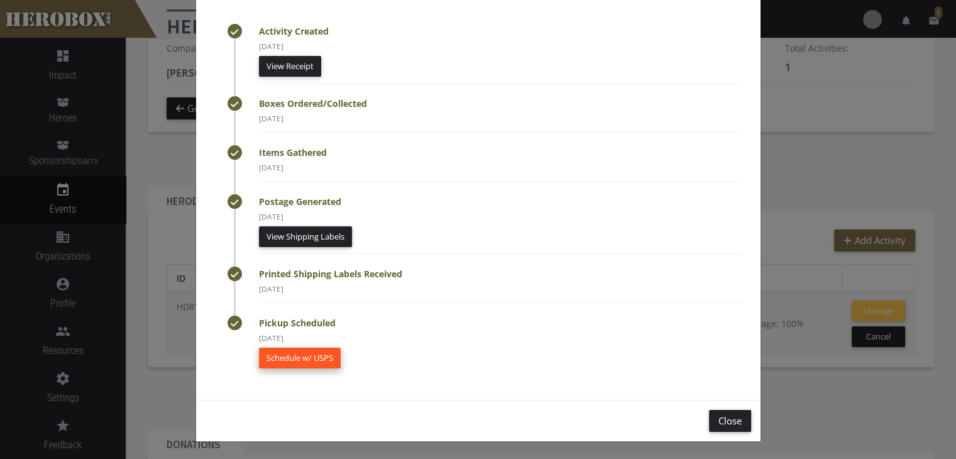
click at [287, 352] on link "Schedule w/ USPS" at bounding box center [300, 357] width 82 height 21
click at [731, 422] on button "Close" at bounding box center [730, 421] width 42 height 22
